Goal: Register for event/course

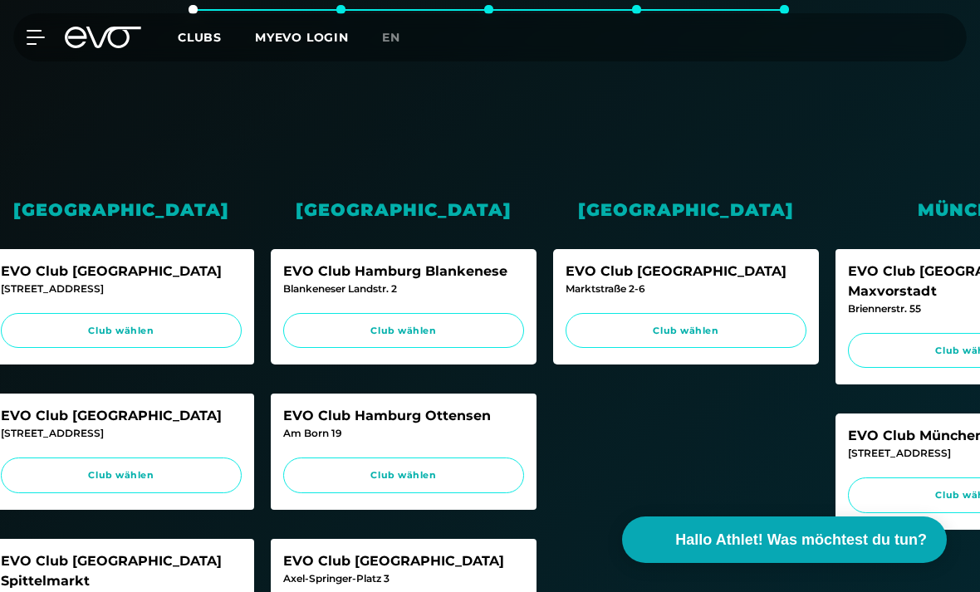
scroll to position [0, 506]
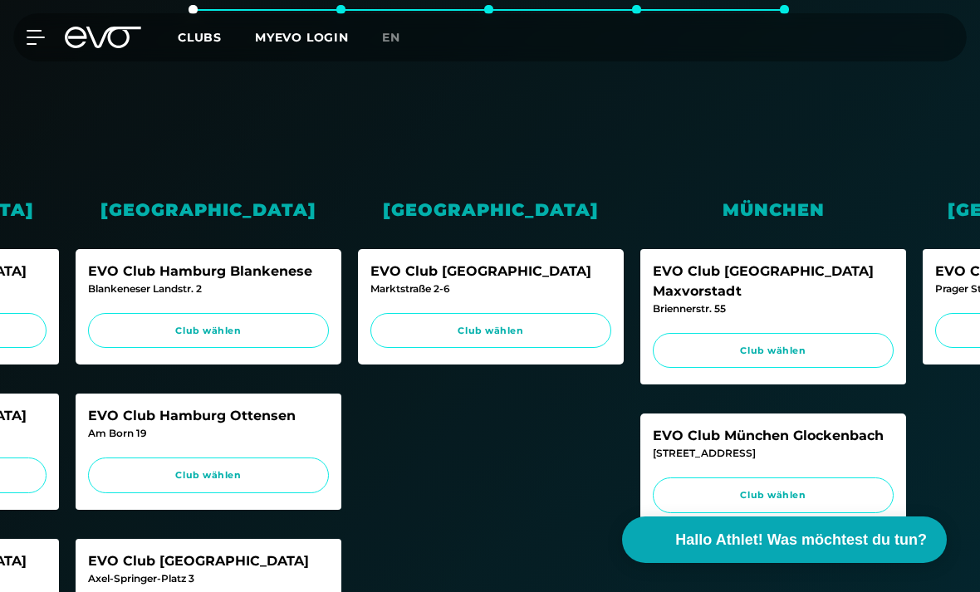
click at [823, 489] on span "Club wählen" at bounding box center [773, 496] width 209 height 14
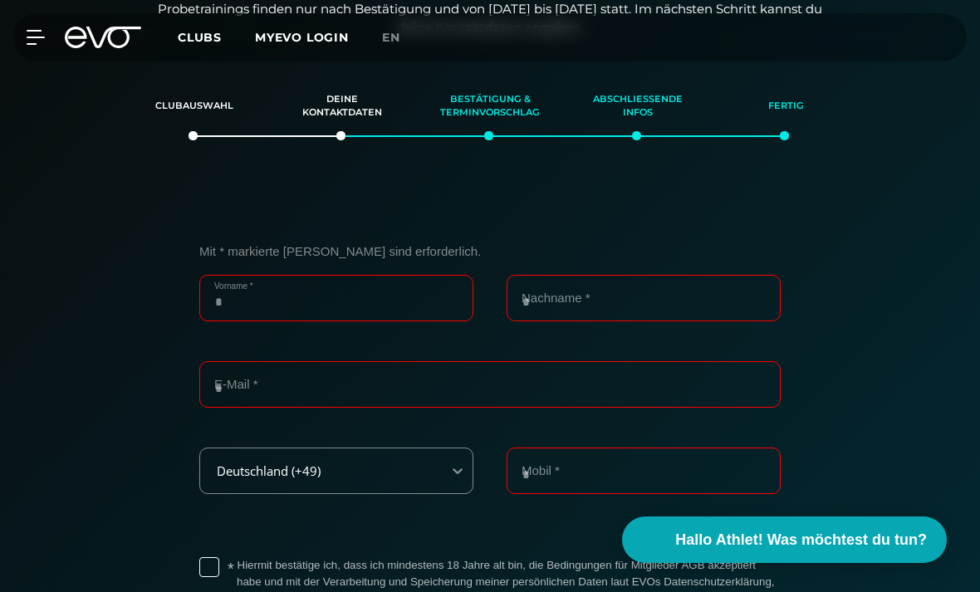
click at [322, 296] on input "Vorname *" at bounding box center [336, 298] width 274 height 47
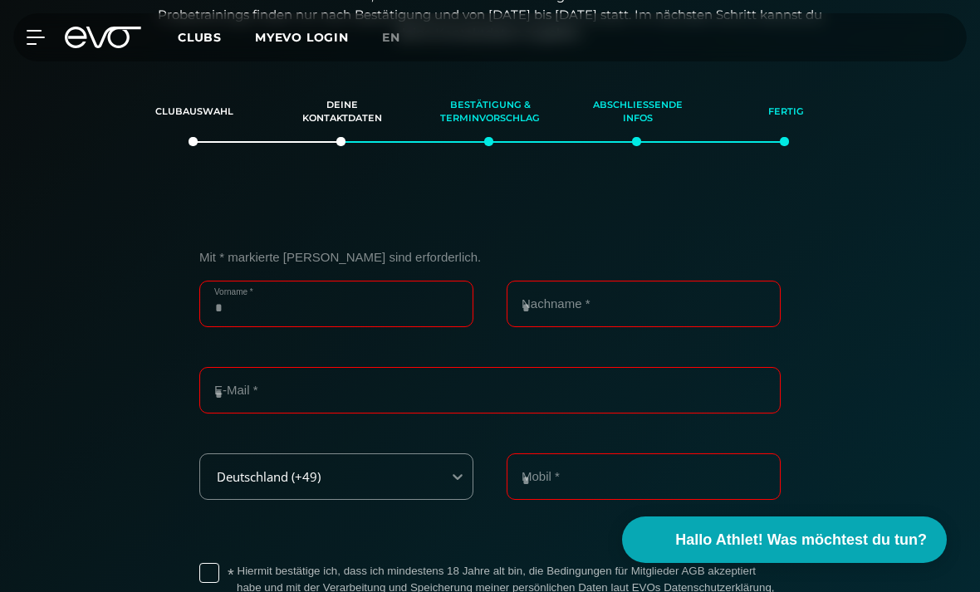
scroll to position [211, 0]
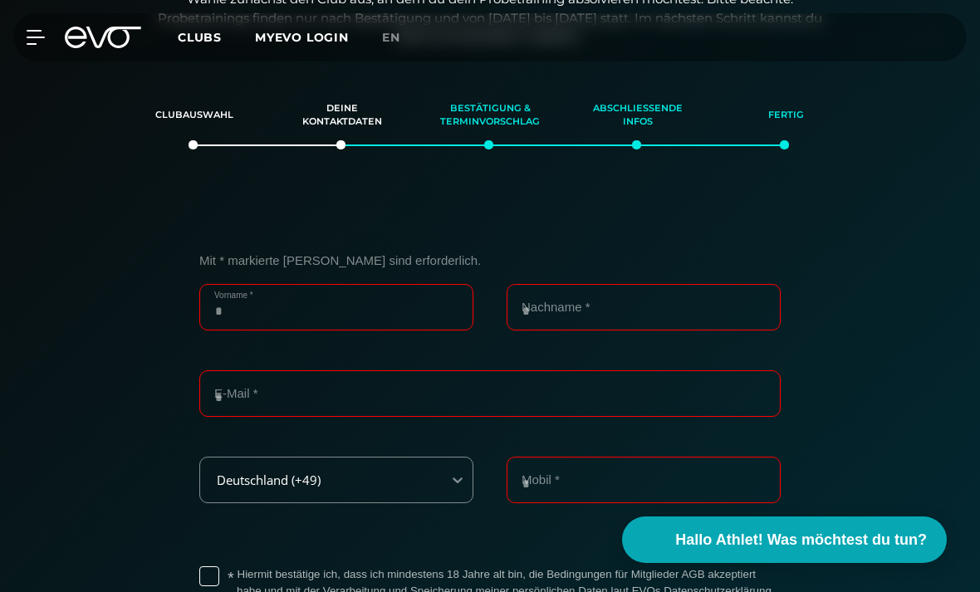
type input "*"
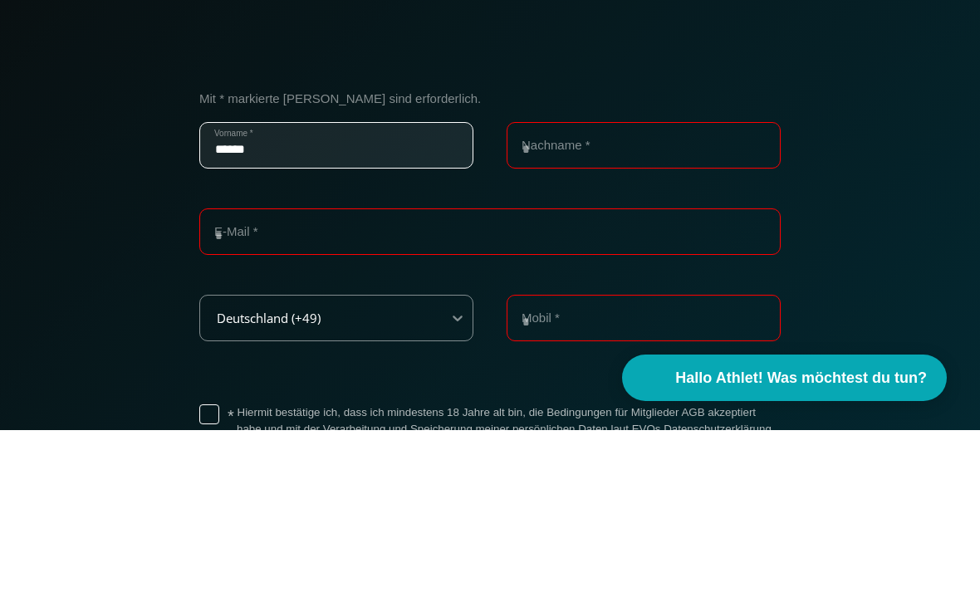
type input "******"
click at [732, 284] on input "Nachname *" at bounding box center [644, 307] width 274 height 47
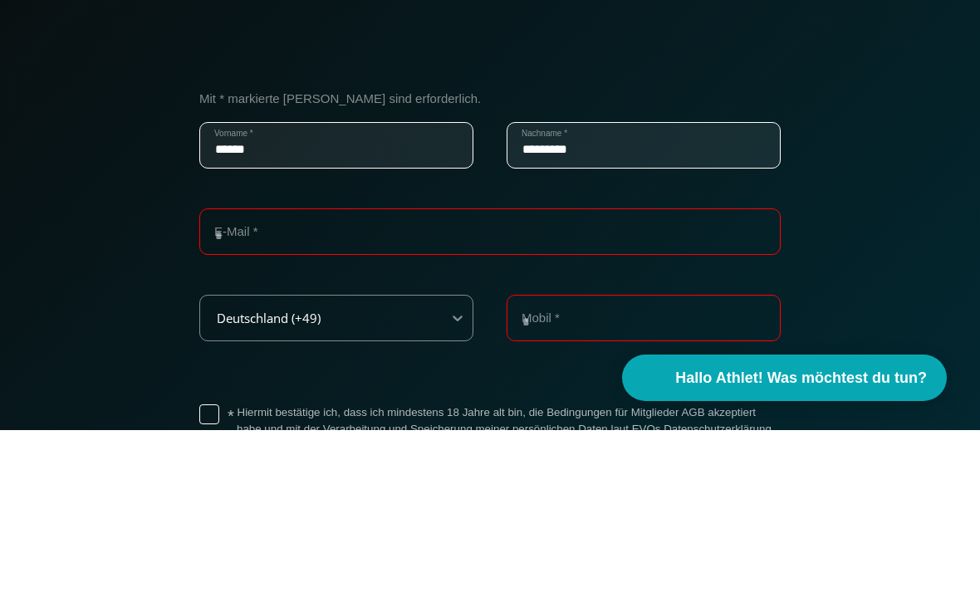
type input "*********"
click at [732, 371] on input "E-Mail *" at bounding box center [490, 394] width 582 height 47
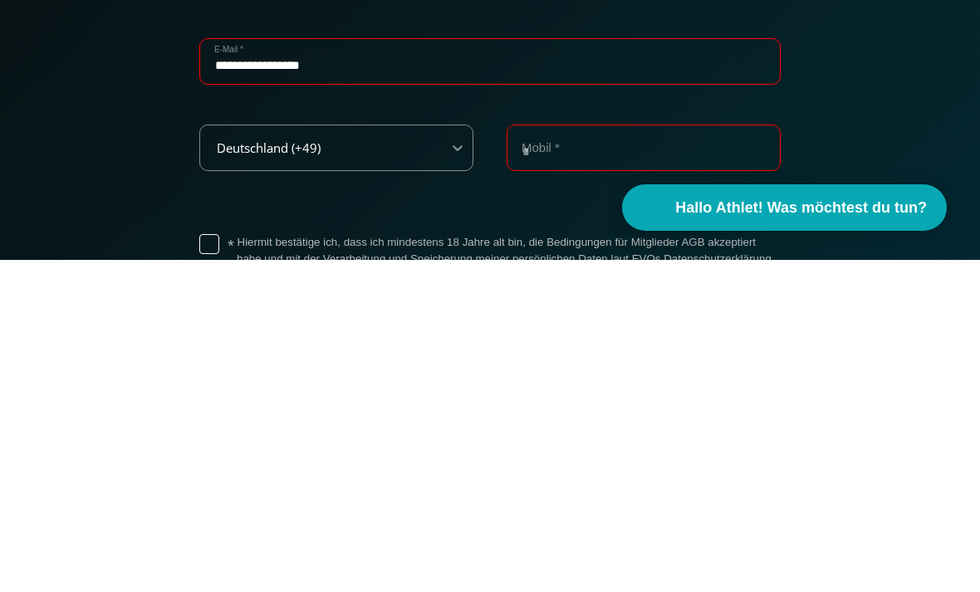
type input "**********"
click at [725, 457] on input "Mobil *" at bounding box center [644, 480] width 274 height 47
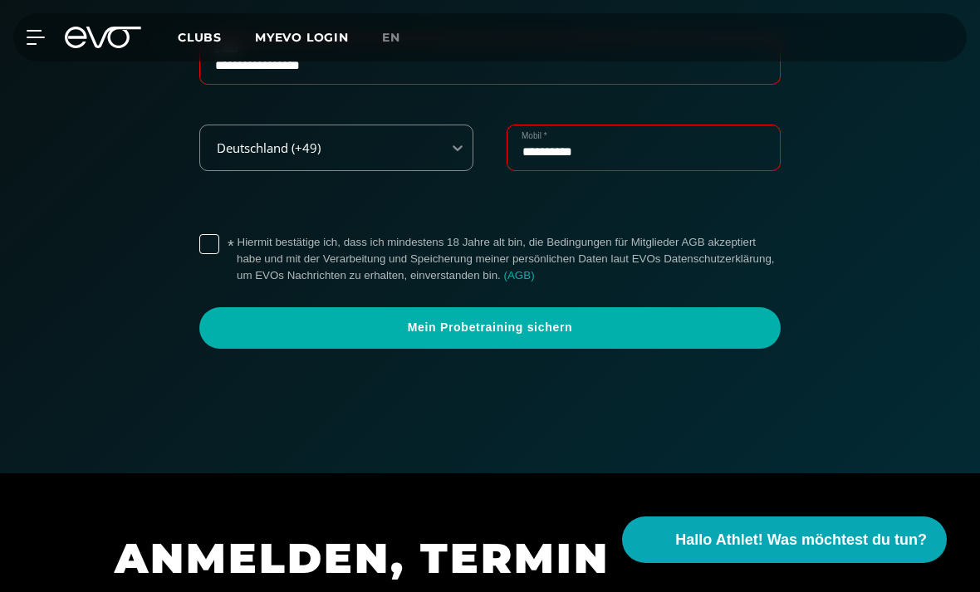
type input "**********"
click at [237, 245] on label "* Hiermit bestätige ich, dass ich mindestens 18 Jahre alt bin, die Bedingungen …" at bounding box center [509, 259] width 544 height 50
click at [238, 324] on span "Mein Probetraining sichern" at bounding box center [490, 328] width 542 height 17
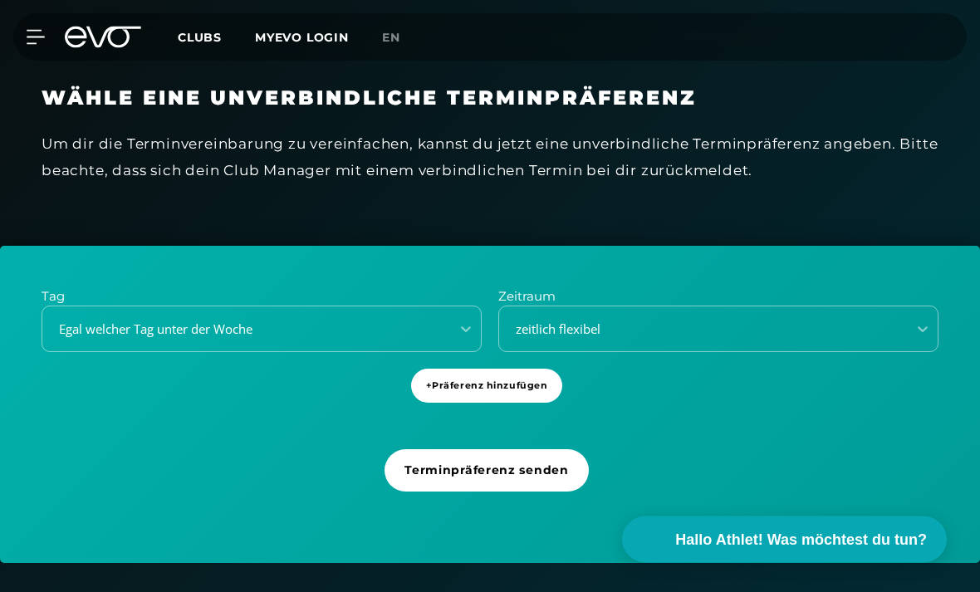
scroll to position [362, 0]
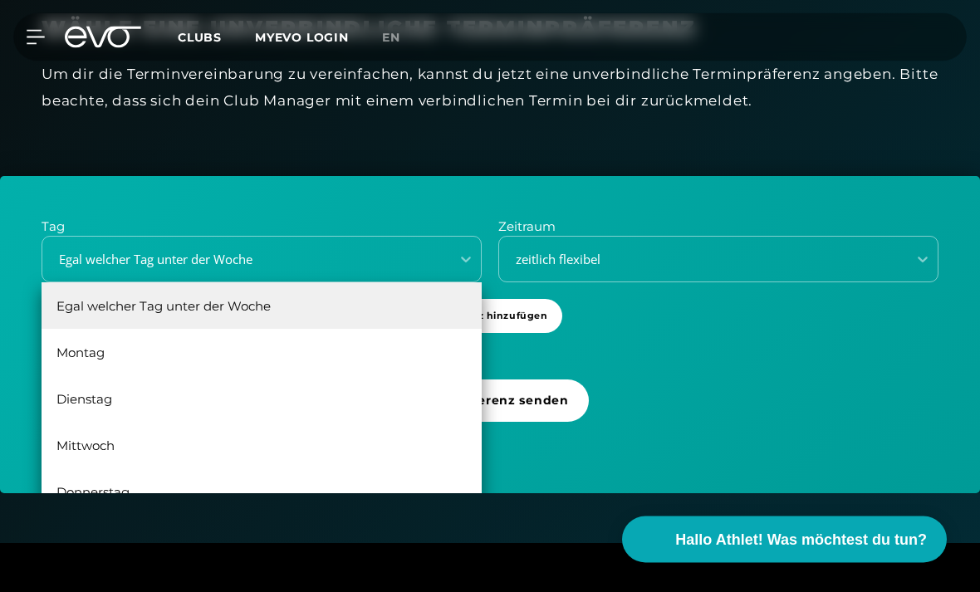
click at [79, 291] on div "Egal welcher Tag unter der Woche" at bounding box center [262, 306] width 440 height 47
click at [61, 391] on div "Dienstag" at bounding box center [262, 399] width 440 height 47
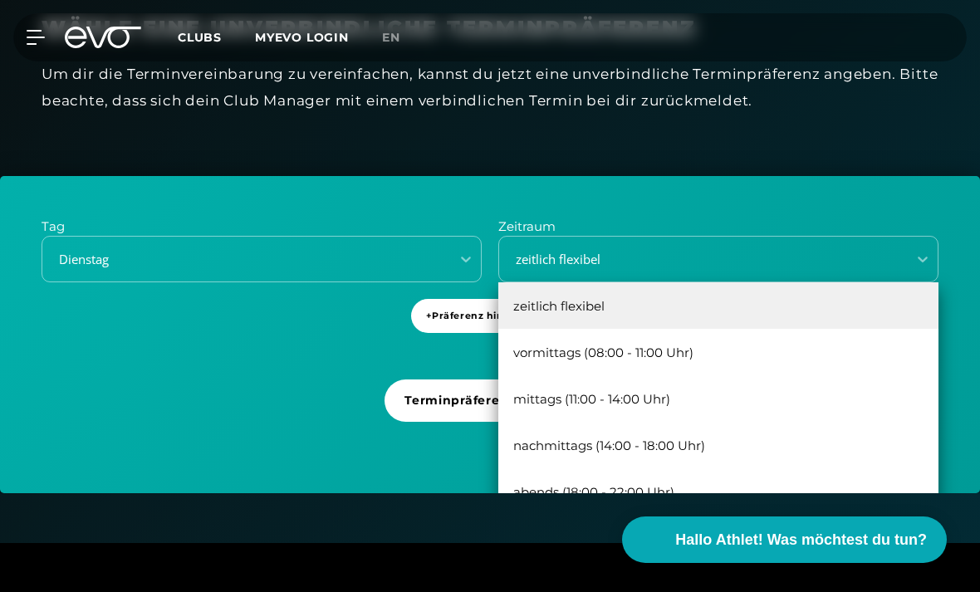
click at [836, 395] on div "mittags (11:00 - 14:00 Uhr)" at bounding box center [719, 399] width 440 height 47
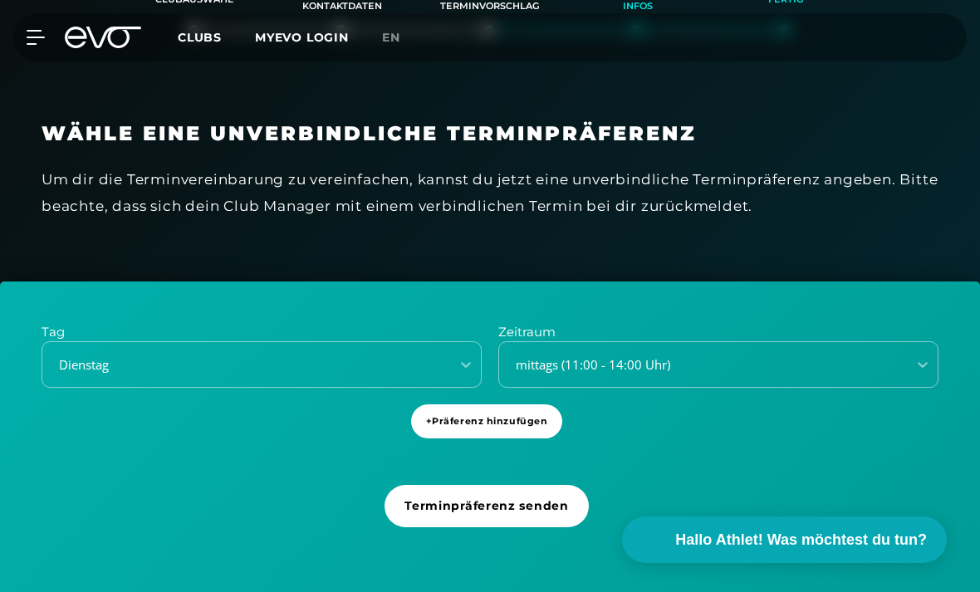
scroll to position [324, 0]
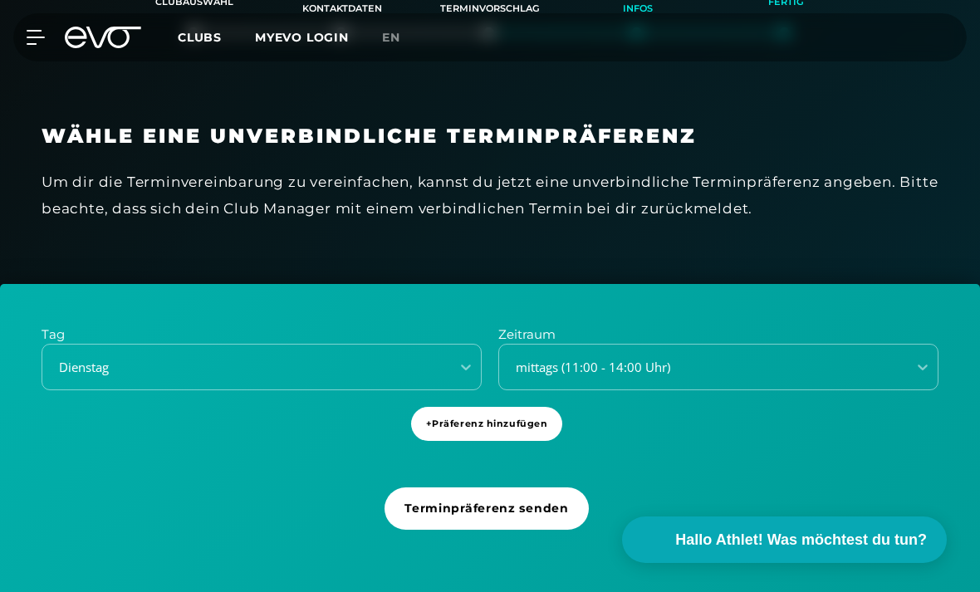
click at [434, 410] on span "+ Präferenz hinzufügen" at bounding box center [487, 424] width 152 height 34
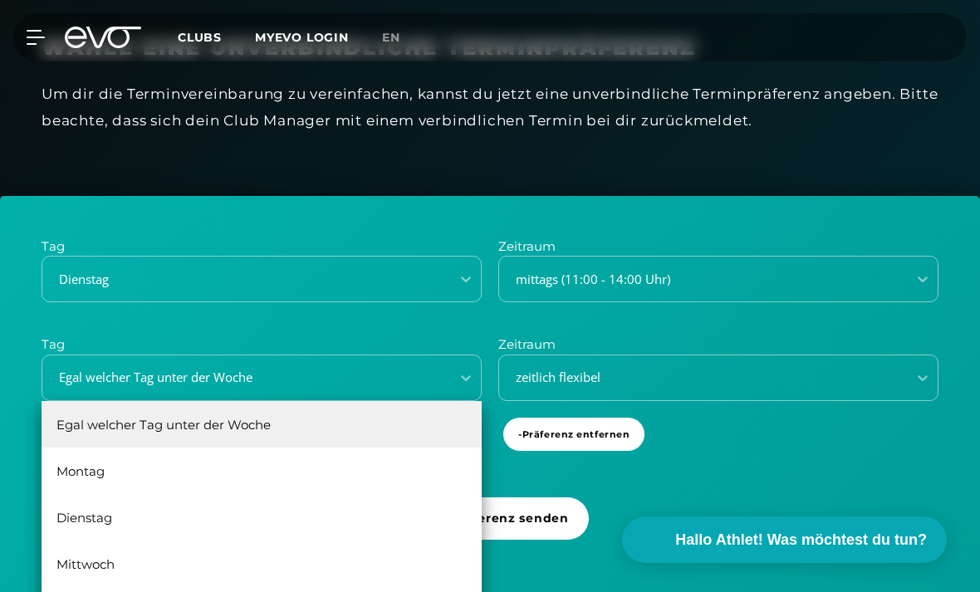
scroll to position [413, 0]
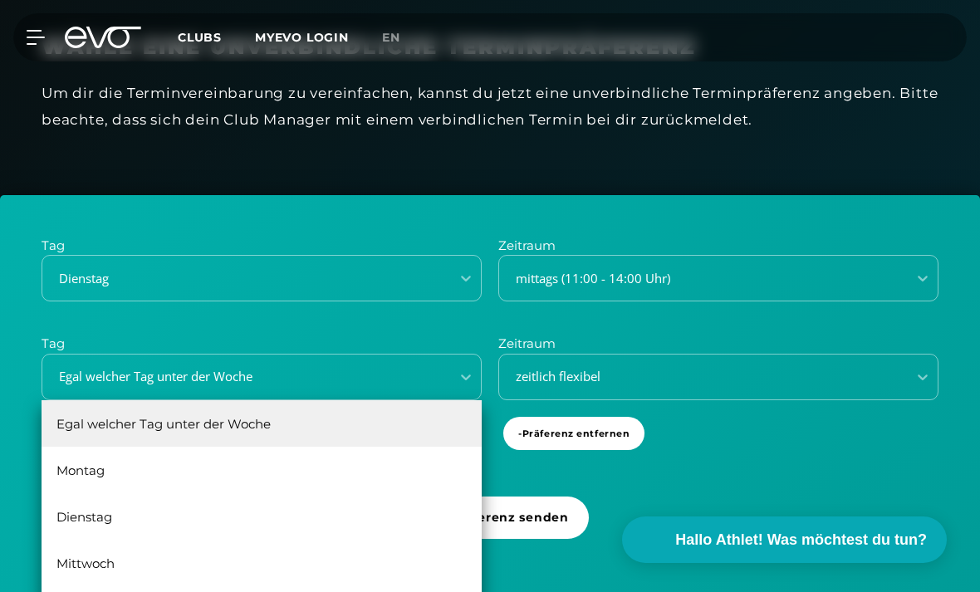
click at [193, 554] on div "Mittwoch" at bounding box center [262, 563] width 440 height 47
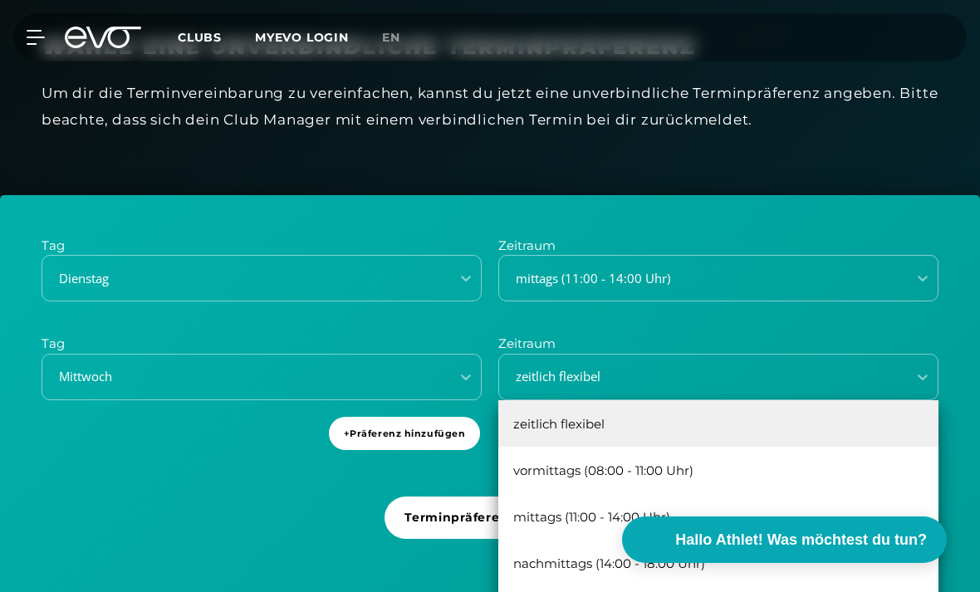
click at [528, 411] on div "zeitlich flexibel" at bounding box center [719, 423] width 440 height 47
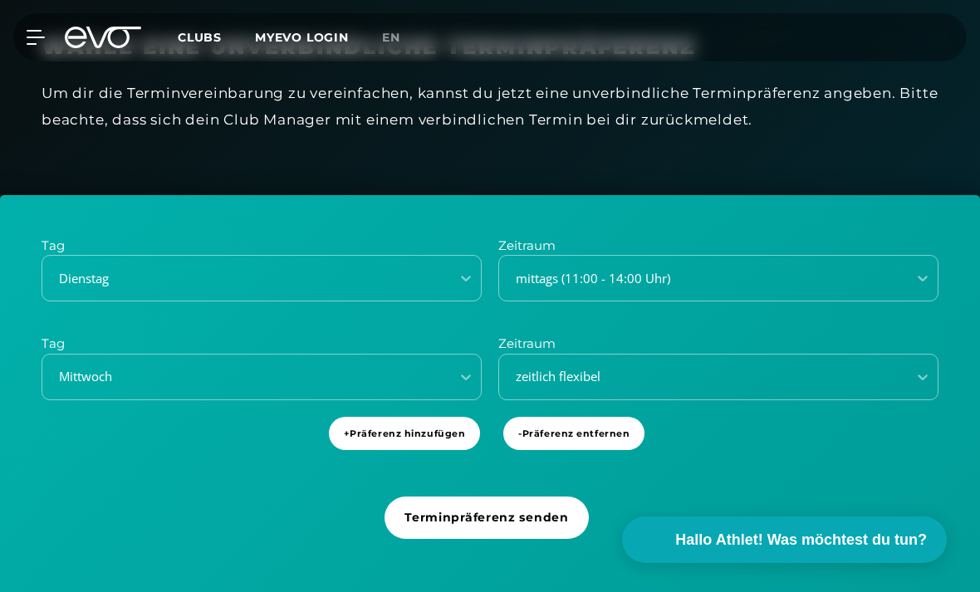
click at [394, 488] on div "Terminpräferenz senden" at bounding box center [490, 524] width 210 height 89
click at [415, 519] on span "Terminpräferenz senden" at bounding box center [487, 517] width 164 height 17
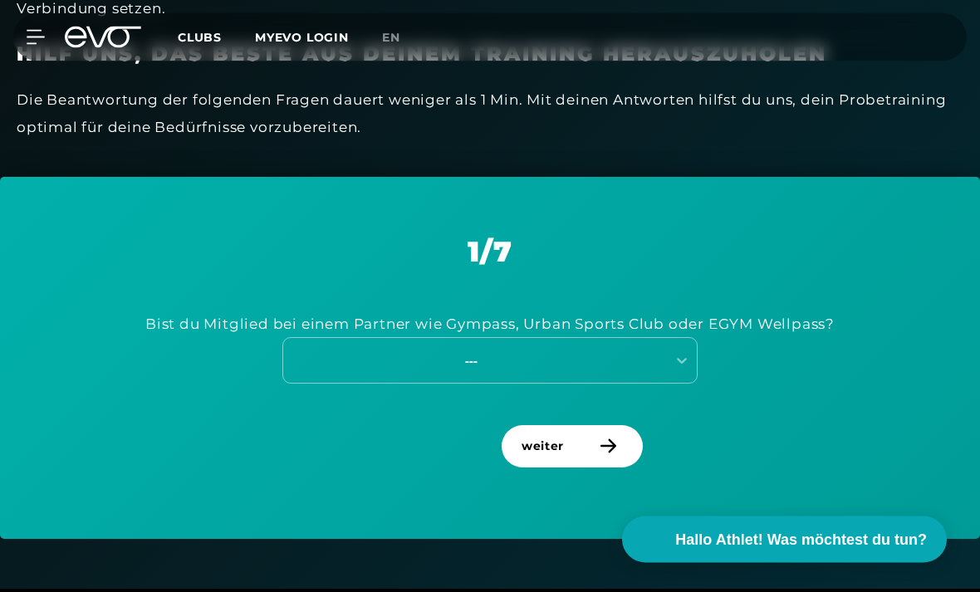
scroll to position [664, 0]
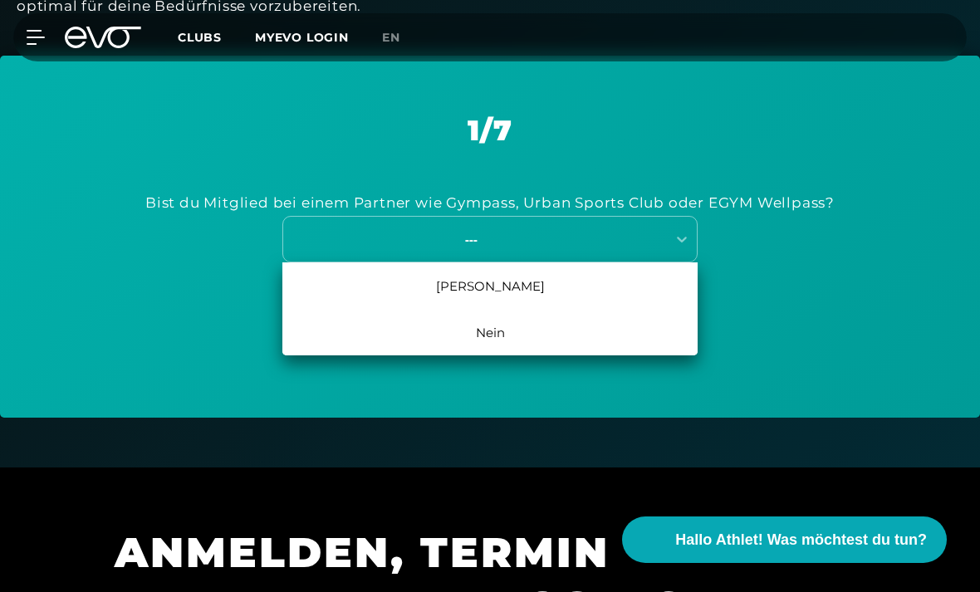
click at [447, 328] on div "Nein" at bounding box center [489, 332] width 415 height 47
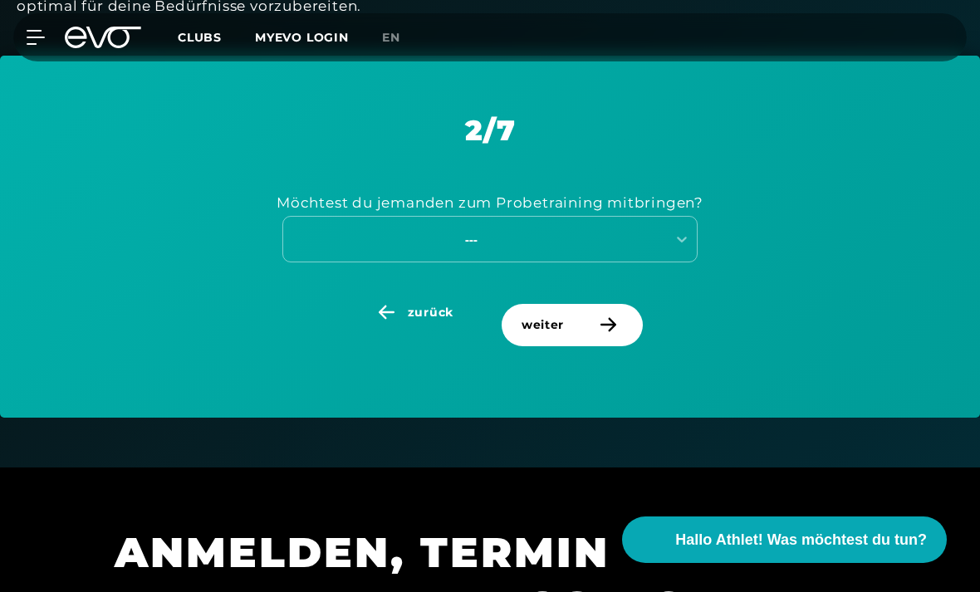
click at [544, 320] on span "weiter" at bounding box center [543, 325] width 42 height 17
click at [391, 305] on icon at bounding box center [386, 312] width 29 height 15
click at [544, 318] on span "weiter" at bounding box center [543, 325] width 42 height 17
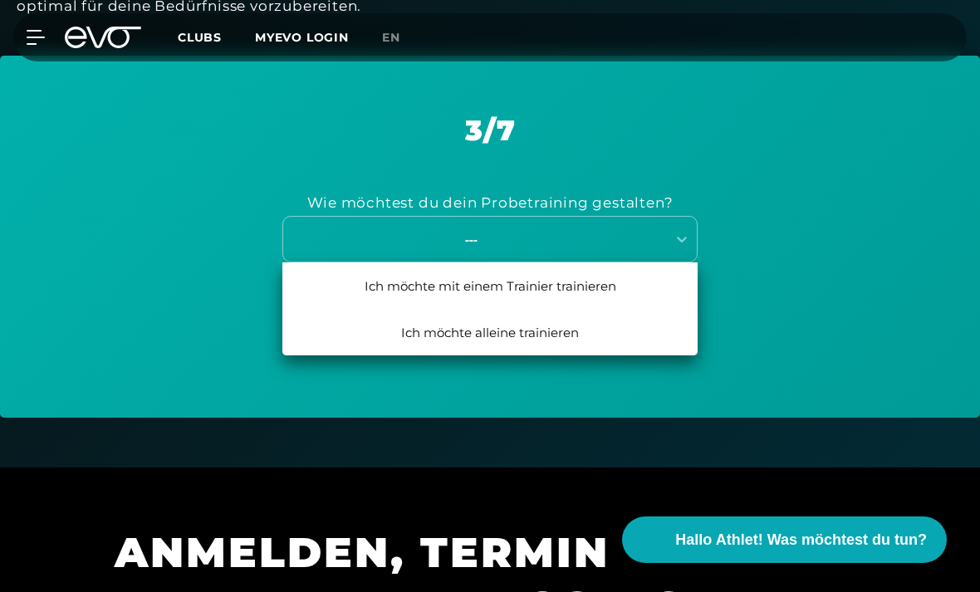
click at [644, 333] on div "Ich möchte alleine trainieren" at bounding box center [489, 332] width 415 height 47
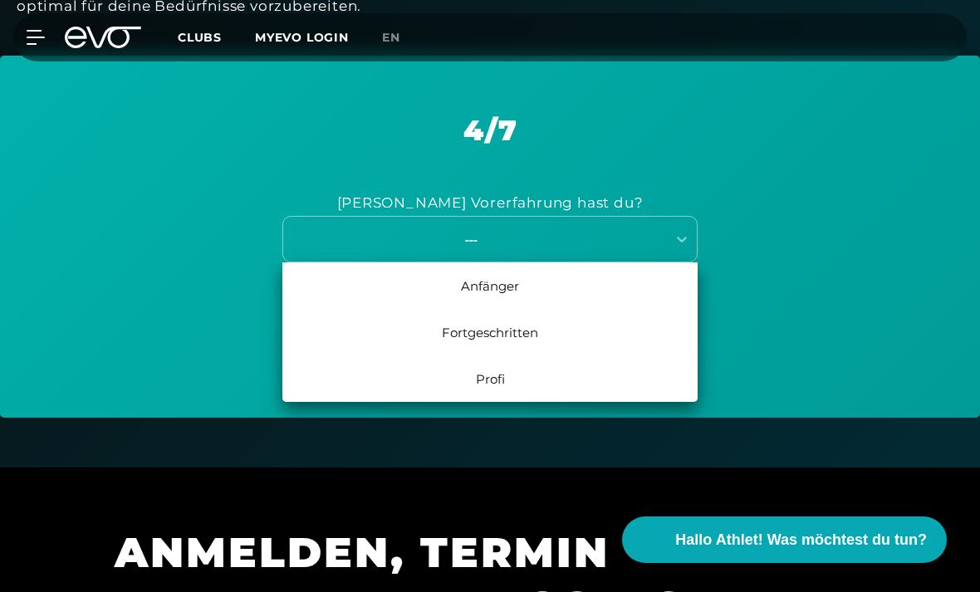
click at [594, 289] on div "Anfänger" at bounding box center [489, 286] width 415 height 47
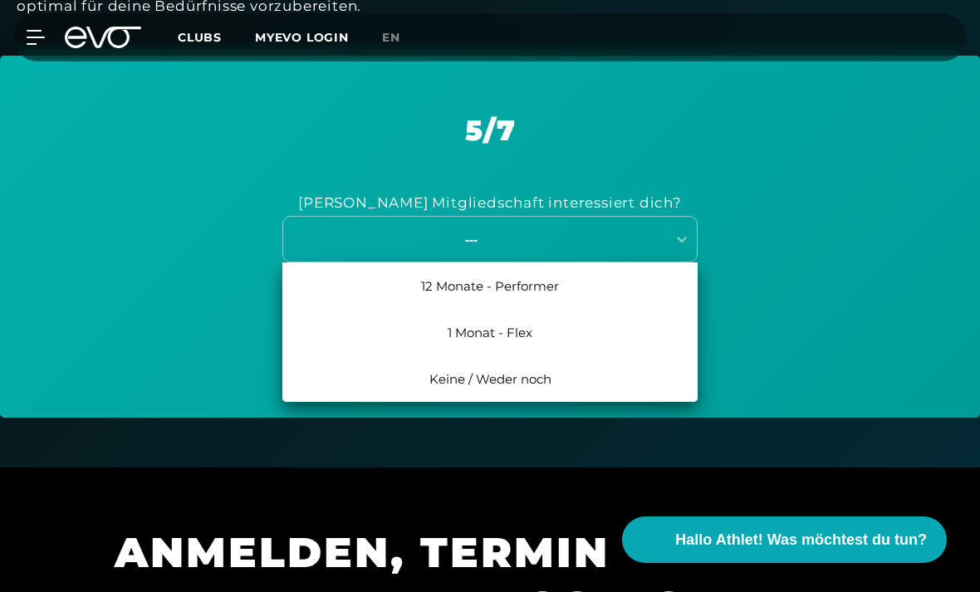
click at [631, 327] on div "1 Monat - Flex" at bounding box center [489, 332] width 415 height 47
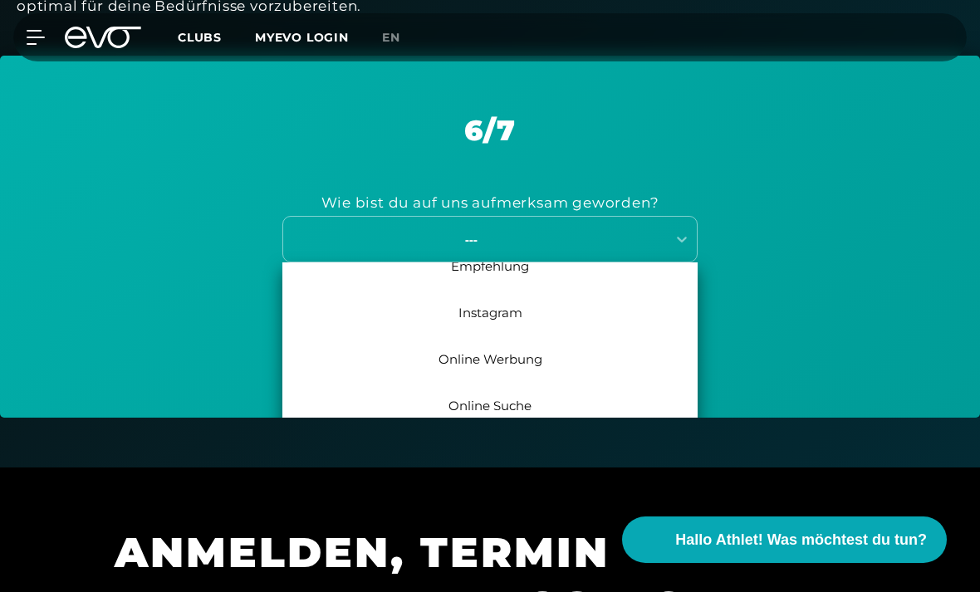
scroll to position [9, 0]
click at [619, 276] on div "Empfehlung" at bounding box center [489, 276] width 415 height 47
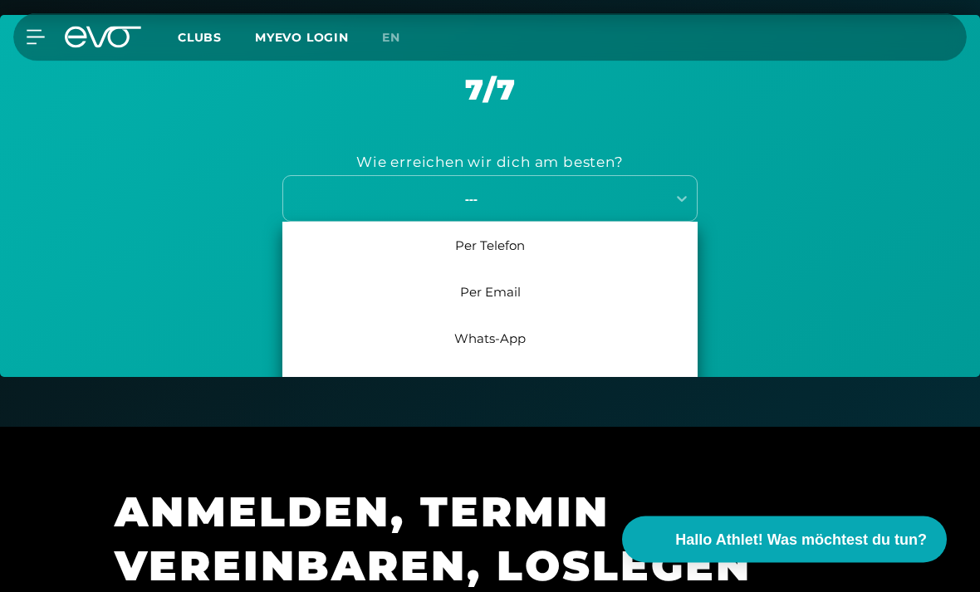
scroll to position [705, 0]
click at [615, 280] on div "Per Email" at bounding box center [489, 291] width 415 height 47
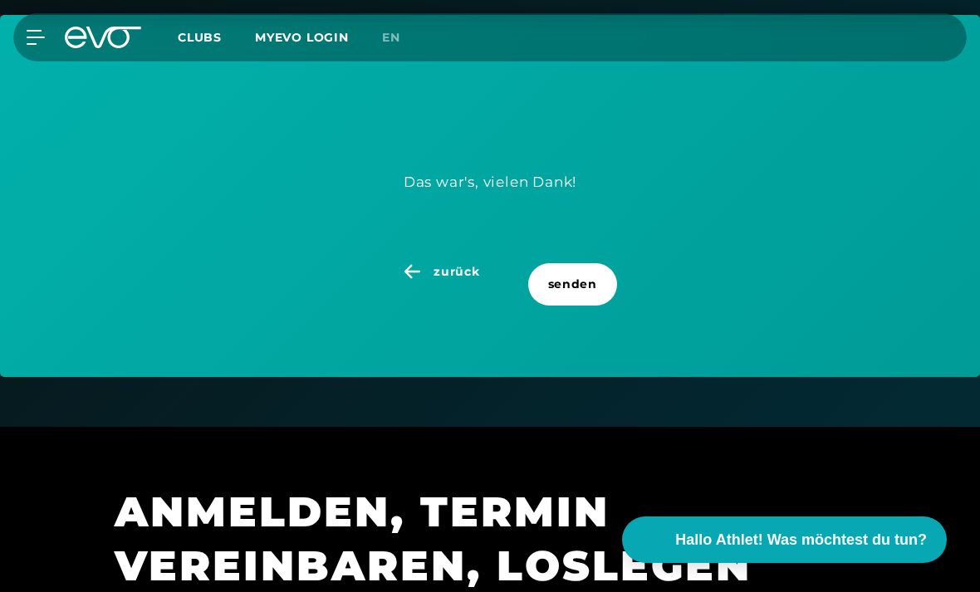
click at [597, 281] on span "senden" at bounding box center [572, 284] width 89 height 42
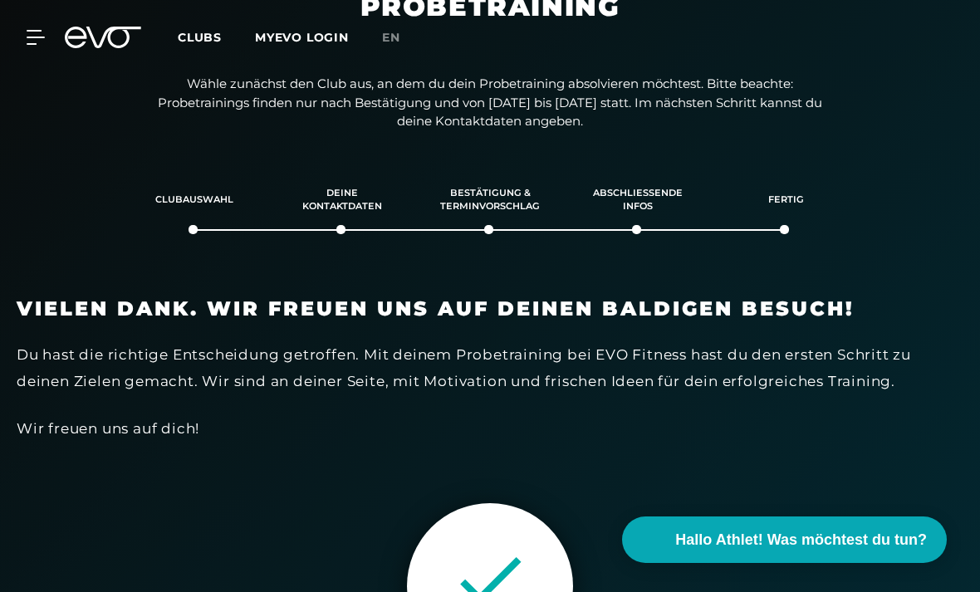
scroll to position [0, 0]
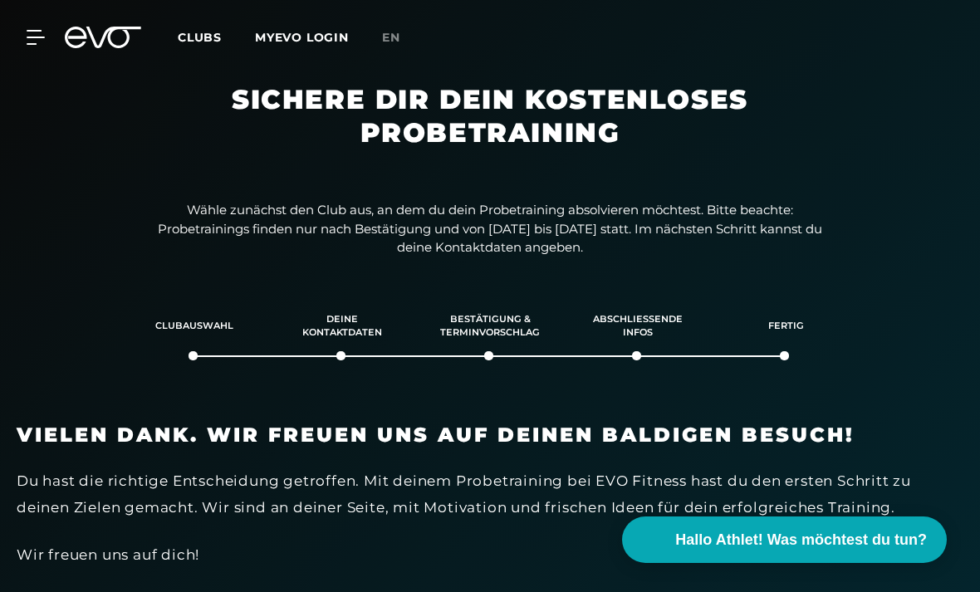
click at [32, 37] on icon at bounding box center [35, 37] width 17 height 13
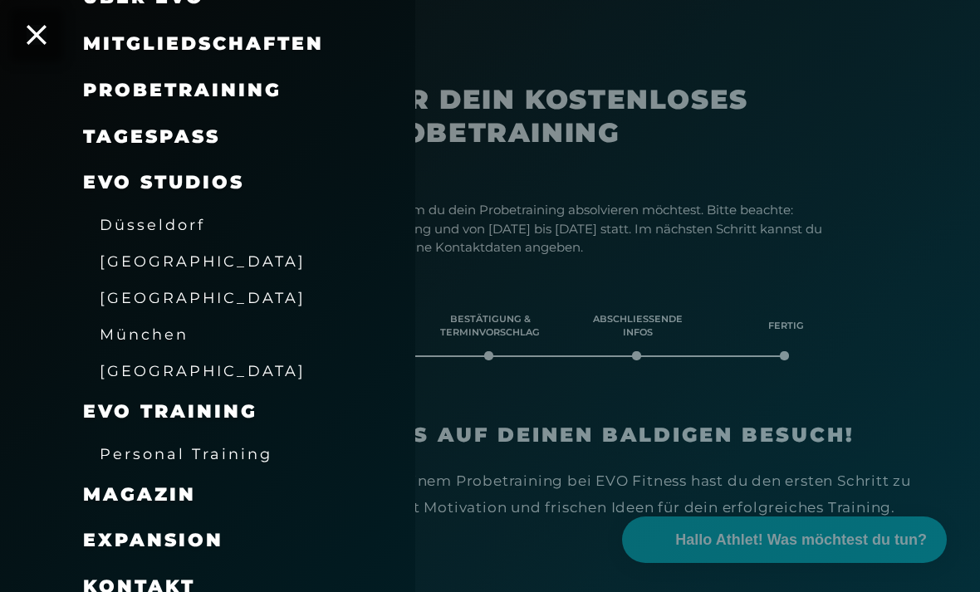
scroll to position [155, 0]
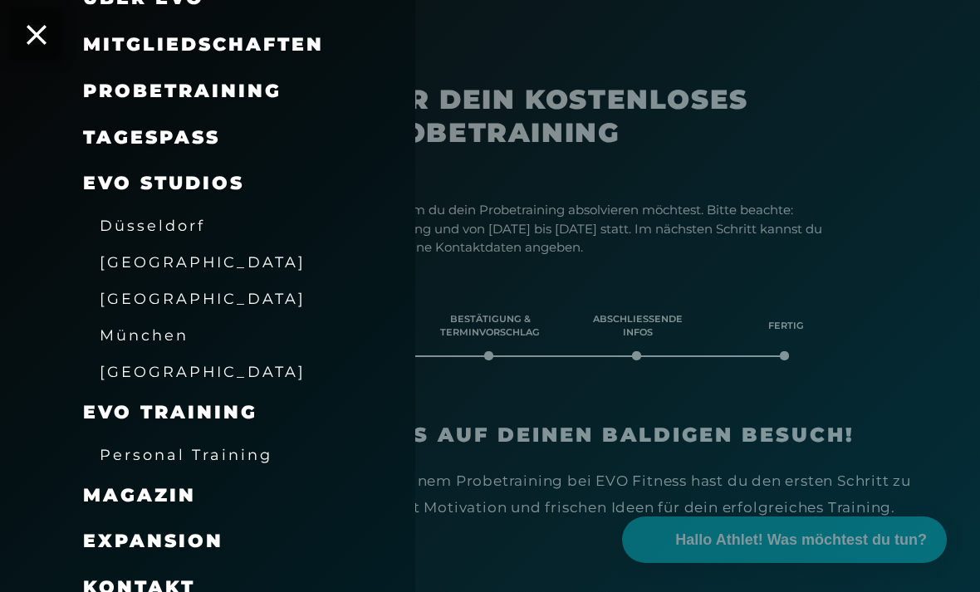
click at [120, 446] on span "Personal Training" at bounding box center [186, 454] width 173 height 17
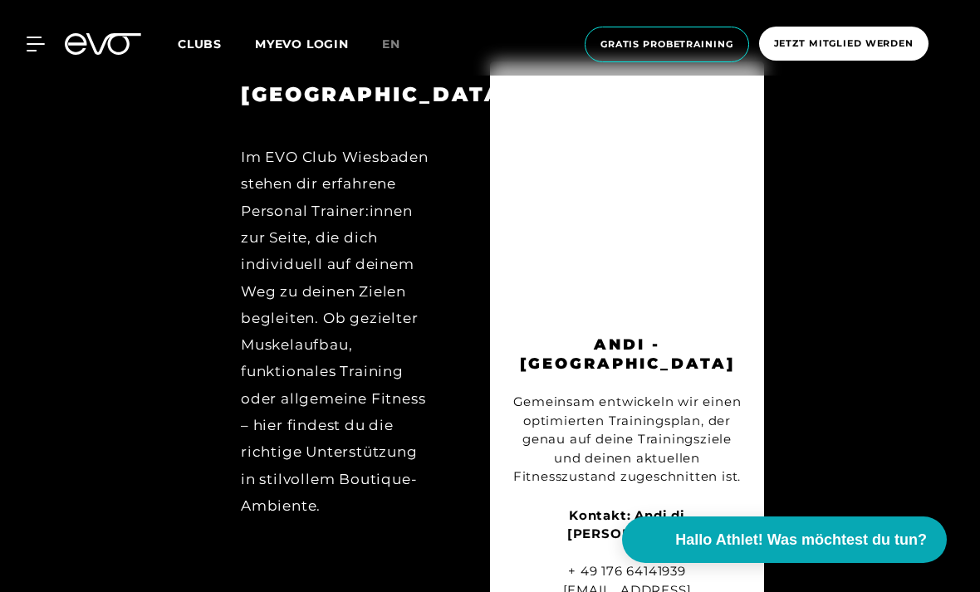
scroll to position [7848, 0]
